Goal: Information Seeking & Learning: Learn about a topic

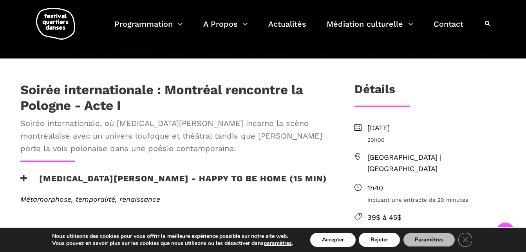
scroll to position [215, 0]
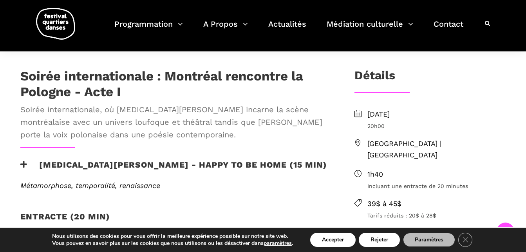
click at [84, 159] on h3 "[MEDICAL_DATA][PERSON_NAME] - Happy to be home (15 min)" at bounding box center [173, 169] width 307 height 20
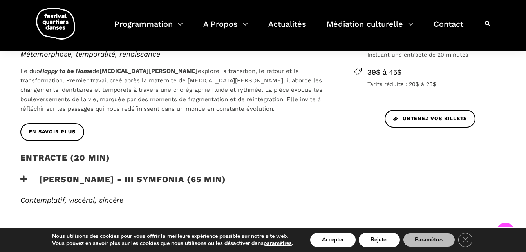
scroll to position [332, 0]
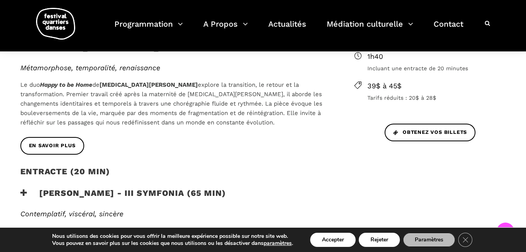
click at [92, 188] on h3 "[PERSON_NAME] - III Symfonia (65 min)" at bounding box center [123, 198] width 206 height 20
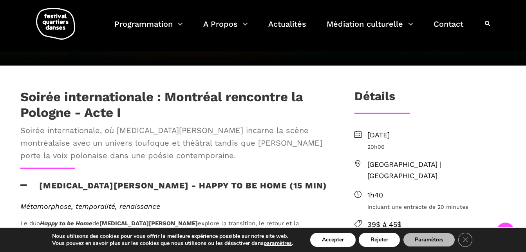
scroll to position [196, 0]
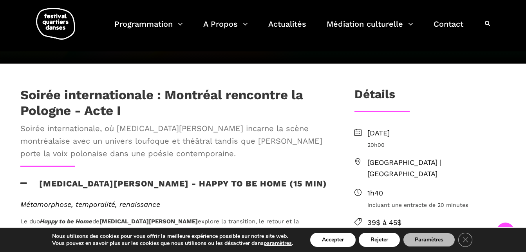
click at [62, 178] on h3 "[MEDICAL_DATA][PERSON_NAME] - Happy to be home (15 min)" at bounding box center [173, 188] width 307 height 20
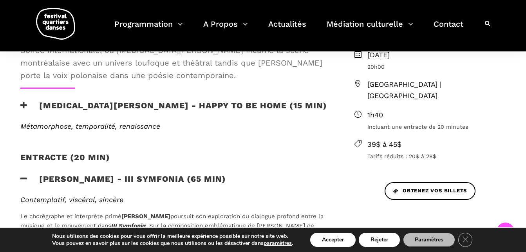
scroll to position [274, 0]
click at [65, 152] on h2 "Entracte (20 min)" at bounding box center [65, 162] width 90 height 20
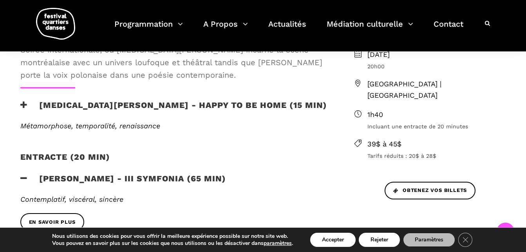
click at [65, 152] on h2 "Entracte (20 min)" at bounding box center [65, 162] width 90 height 20
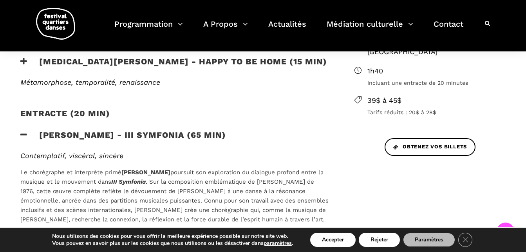
scroll to position [392, 0]
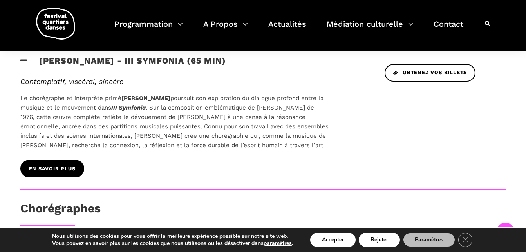
click at [65, 159] on link "En savoir plus" at bounding box center [52, 168] width 64 height 18
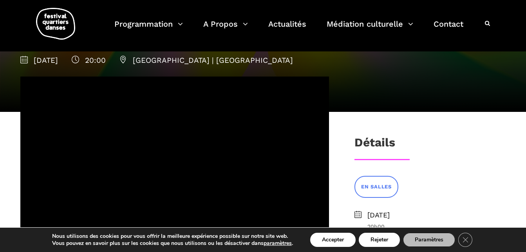
scroll to position [118, 0]
